Goal: Task Accomplishment & Management: Manage account settings

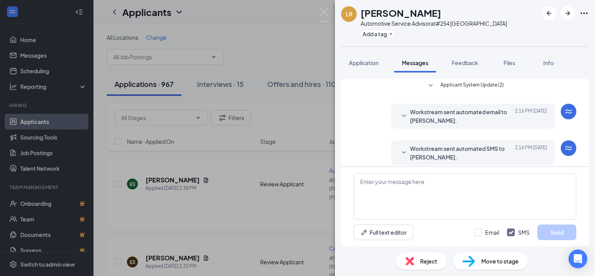
scroll to position [182, 0]
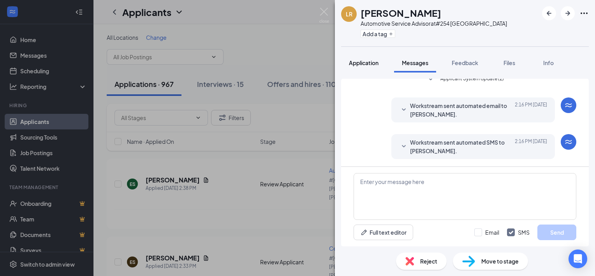
click at [372, 62] on span "Application" at bounding box center [364, 62] width 30 height 7
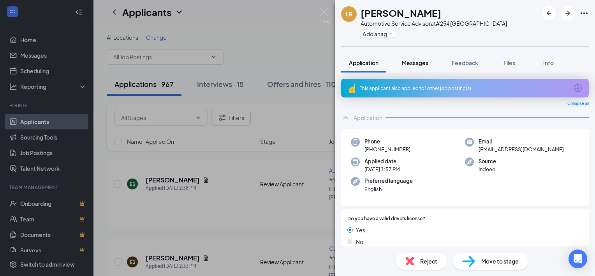
click at [410, 62] on span "Messages" at bounding box center [415, 62] width 26 height 7
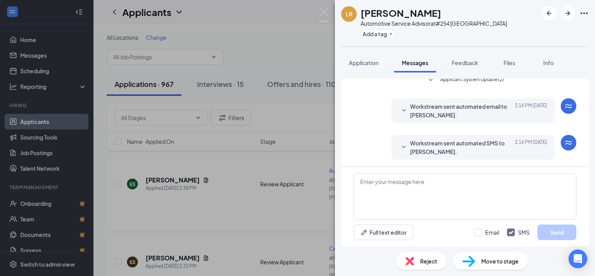
scroll to position [182, 0]
click at [357, 62] on span "Application" at bounding box center [364, 62] width 30 height 7
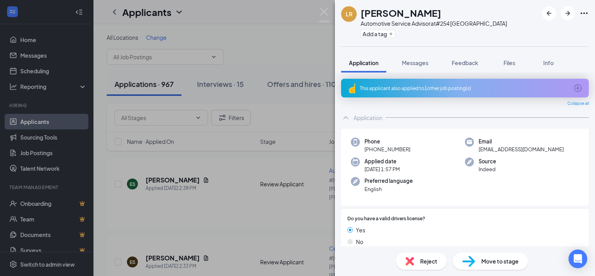
click at [291, 25] on div "[PERSON_NAME] Automotive Service Advisor at #254 Reisterstown Add a tag Applica…" at bounding box center [297, 138] width 595 height 276
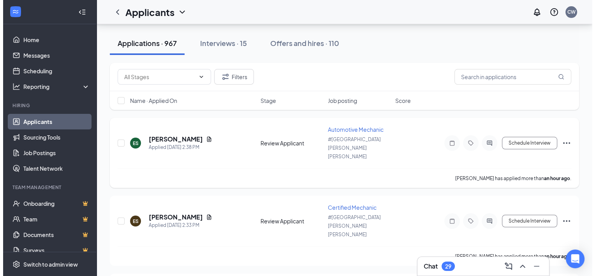
scroll to position [39, 0]
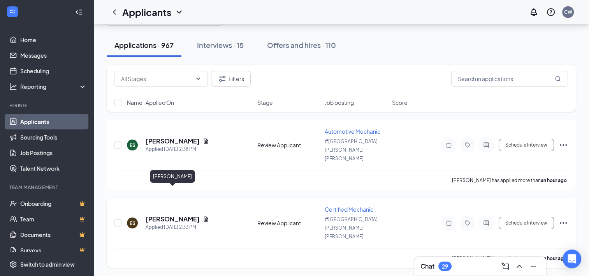
click at [174, 215] on h5 "[PERSON_NAME]" at bounding box center [173, 219] width 54 height 9
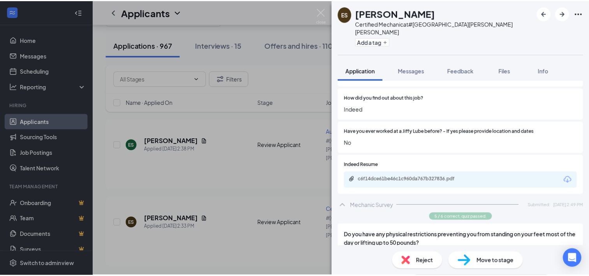
scroll to position [428, 0]
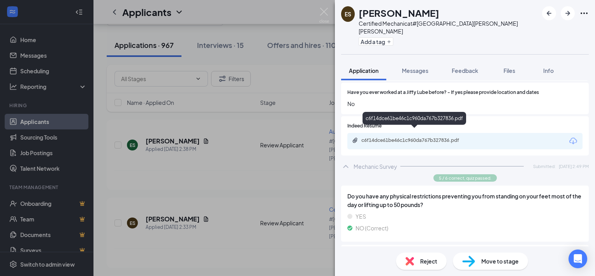
click at [415, 137] on div "c6f14dce61be46c1c960da767b327836.pdf" at bounding box center [415, 140] width 109 height 6
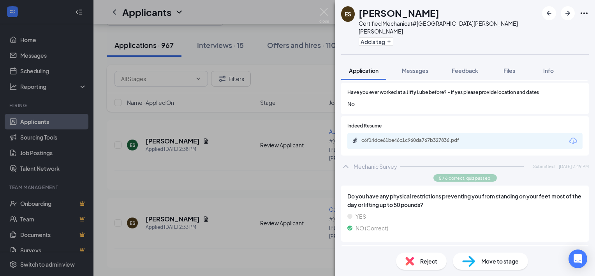
click at [298, 8] on div "ES [PERSON_NAME] Certified Mechanic at #[GEOGRAPHIC_DATA][PERSON_NAME][PERSON_N…" at bounding box center [297, 138] width 595 height 276
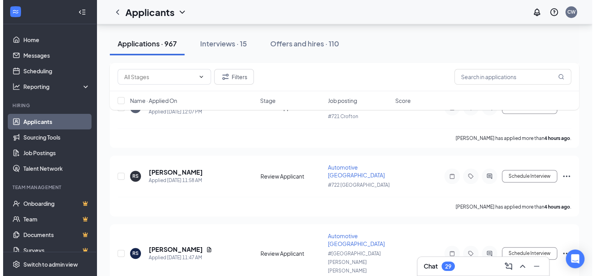
scroll to position [662, 0]
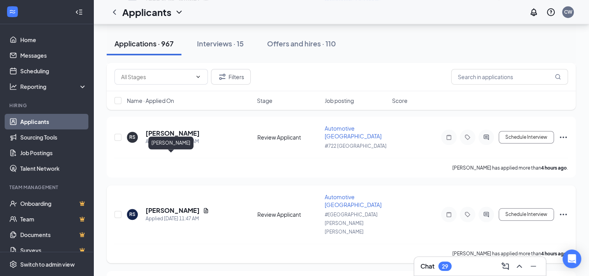
click at [164, 206] on h5 "[PERSON_NAME]" at bounding box center [173, 210] width 54 height 9
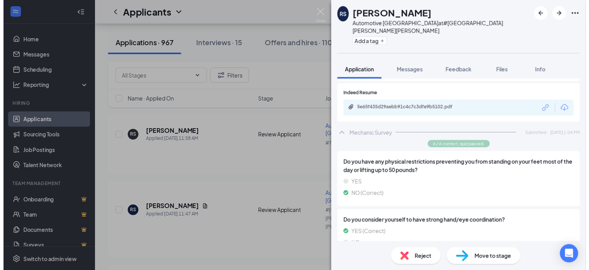
scroll to position [416, 0]
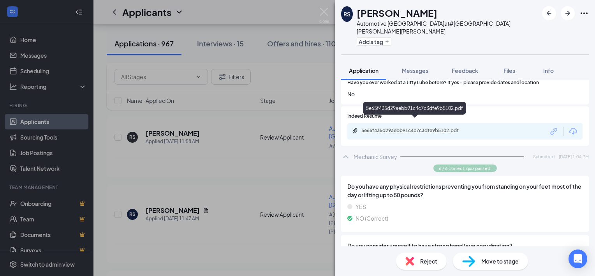
click at [410, 127] on div "5e65f435d29aebb91c4c7c3dfe9b5102.pdf" at bounding box center [415, 130] width 109 height 6
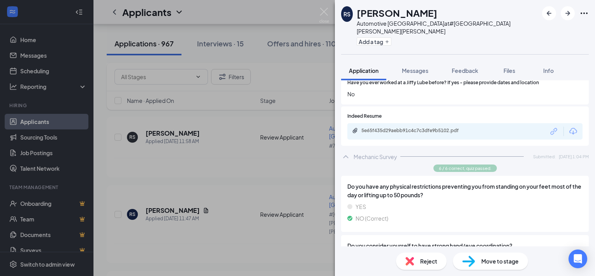
click at [290, 6] on div "RS Romario Small Automotive Lower Bay Technician at #[GEOGRAPHIC_DATA][PERSON_N…" at bounding box center [297, 138] width 595 height 276
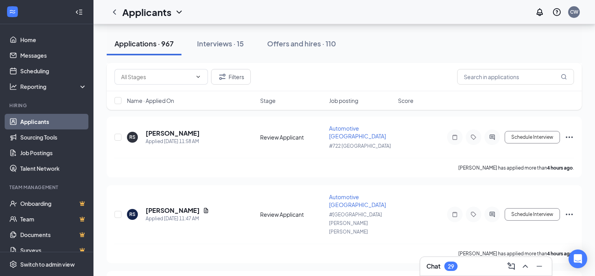
click at [269, 14] on div "Applicants CW" at bounding box center [343, 12] width 501 height 24
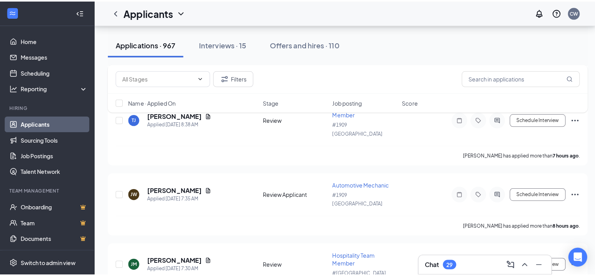
scroll to position [1518, 0]
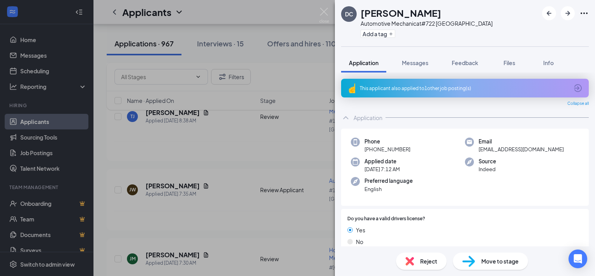
drag, startPoint x: 294, startPoint y: 122, endPoint x: 289, endPoint y: 90, distance: 33.2
click at [294, 122] on div "DC [PERSON_NAME] Automotive Mechanic at #722 [GEOGRAPHIC_DATA] Add a tag Applic…" at bounding box center [297, 138] width 595 height 276
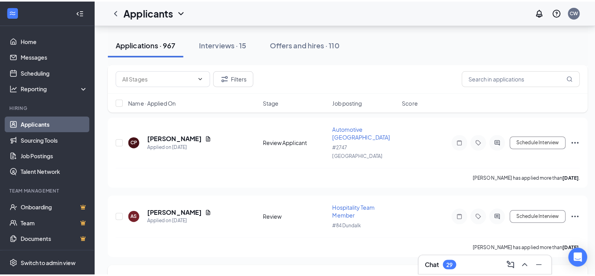
scroll to position [4387, 0]
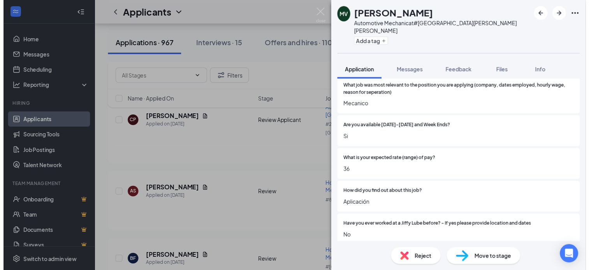
scroll to position [192, 0]
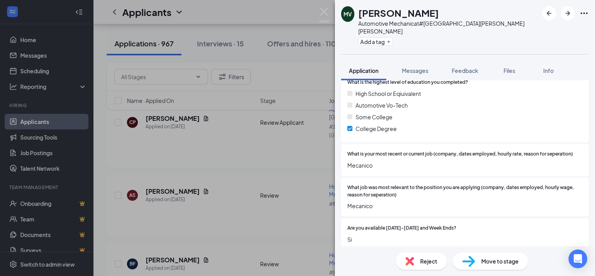
click at [292, 5] on div "MV [PERSON_NAME] Automotive Mechanic at #[GEOGRAPHIC_DATA][PERSON_NAME][PERSON_…" at bounding box center [297, 138] width 595 height 276
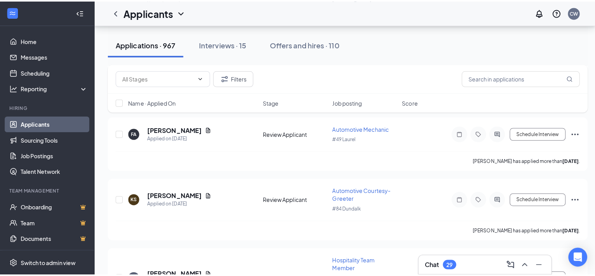
scroll to position [4932, 0]
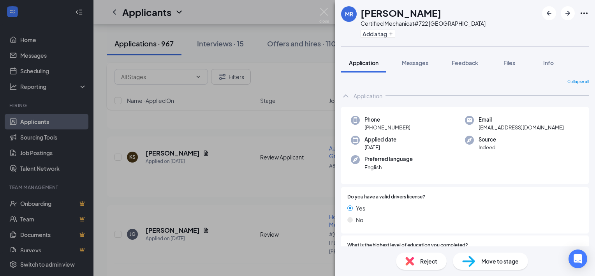
click at [259, 12] on div "[PERSON_NAME] Certified Mechanic at #722 [GEOGRAPHIC_DATA] Add a tag Applicatio…" at bounding box center [297, 138] width 595 height 276
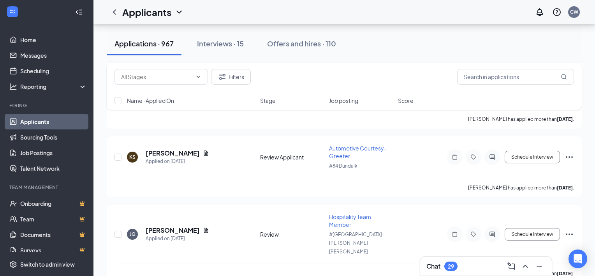
click at [261, 12] on div "Applicants CW" at bounding box center [343, 12] width 501 height 24
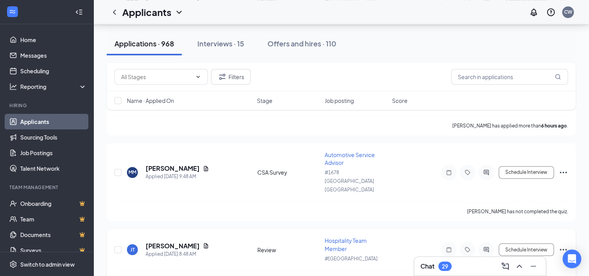
scroll to position [1246, 0]
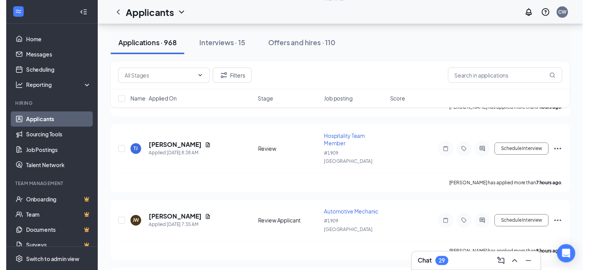
scroll to position [1557, 0]
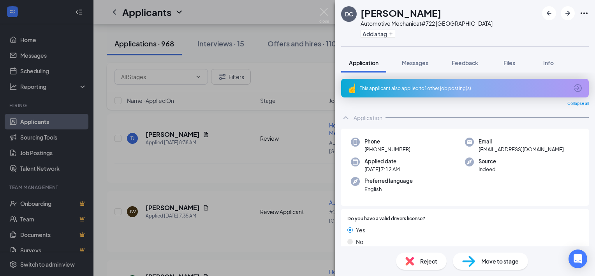
click at [244, 14] on div "DC [PERSON_NAME] Automotive Mechanic at #722 [GEOGRAPHIC_DATA] Add a tag Applic…" at bounding box center [297, 138] width 595 height 276
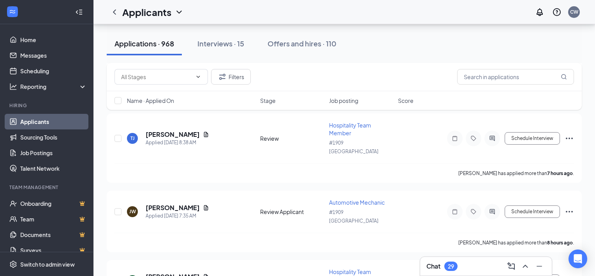
click at [260, 18] on div "Applicants CW" at bounding box center [343, 12] width 501 height 24
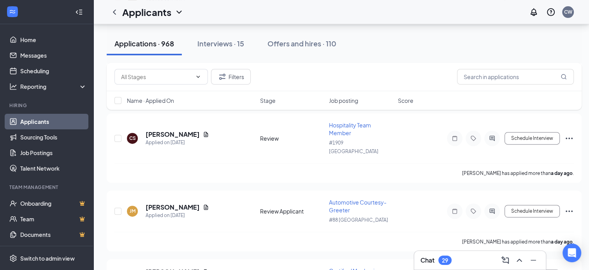
scroll to position [3309, 0]
